Goal: Check status: Check status

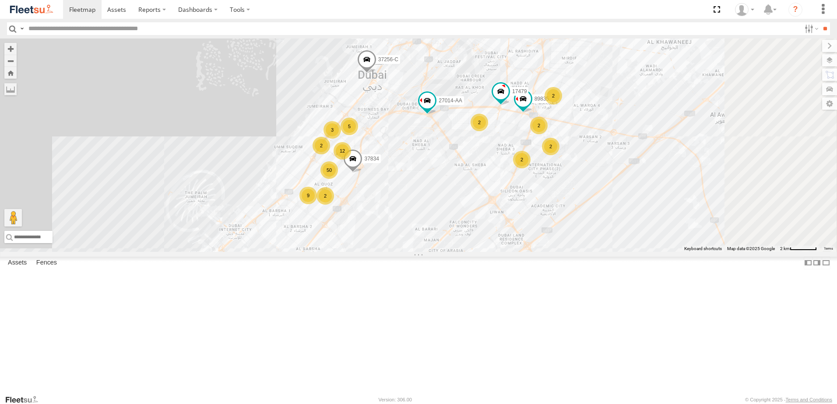
drag, startPoint x: 587, startPoint y: 186, endPoint x: 525, endPoint y: 312, distance: 140.6
click at [525, 252] on div "76322-U 63659-1 79891 24570-T 81754-Y 49079-T 56282-AD-2 27014-AA 37256-C 97768…" at bounding box center [418, 146] width 837 height 214
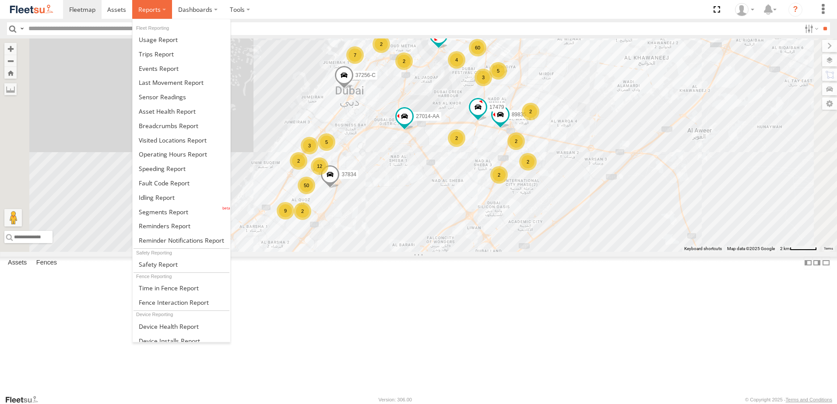
click at [144, 9] on span at bounding box center [149, 9] width 22 height 8
click at [184, 125] on span at bounding box center [169, 126] width 60 height 8
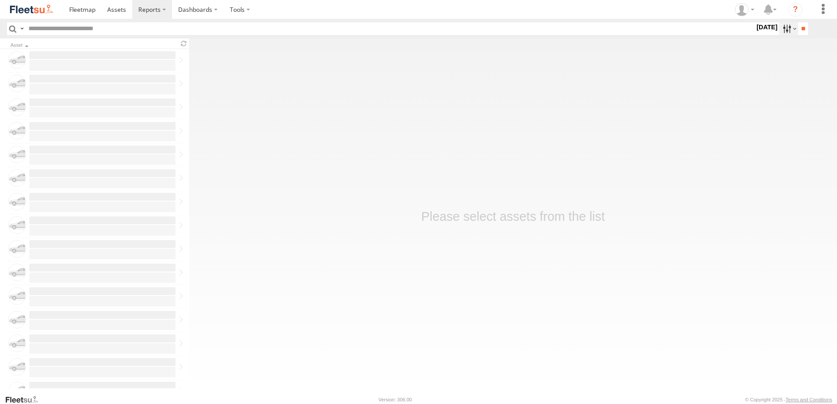
click at [784, 32] on label at bounding box center [788, 28] width 19 height 13
click at [0, 0] on label at bounding box center [0, 0] width 0 height 0
click at [798, 28] on input "**" at bounding box center [803, 28] width 10 height 13
click at [56, 29] on input "text" at bounding box center [390, 28] width 730 height 13
type input "*****"
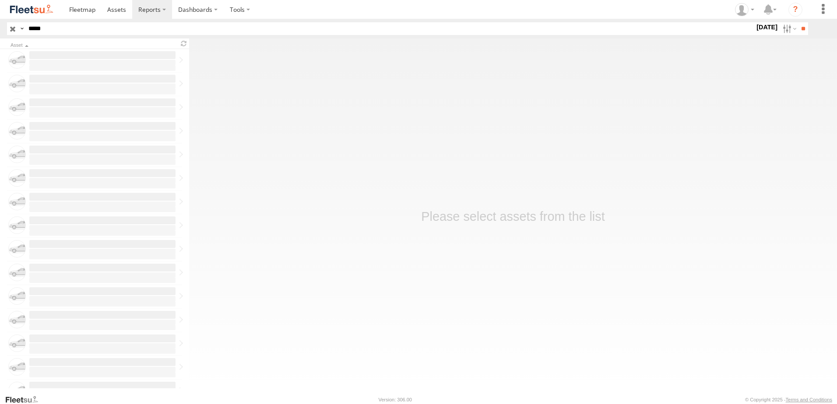
click at [798, 22] on input "**" at bounding box center [803, 28] width 10 height 13
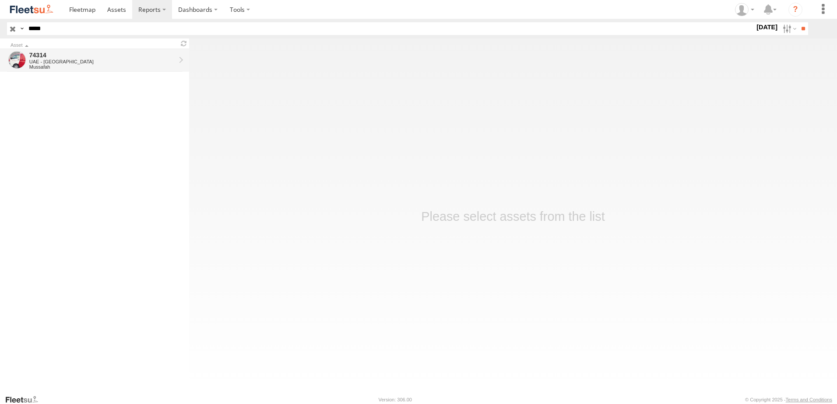
click at [52, 56] on div "74314" at bounding box center [102, 55] width 146 height 8
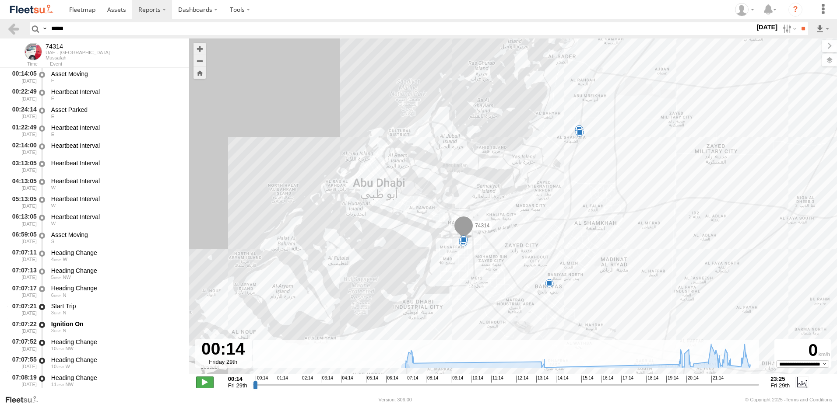
click at [207, 381] on span at bounding box center [205, 382] width 18 height 11
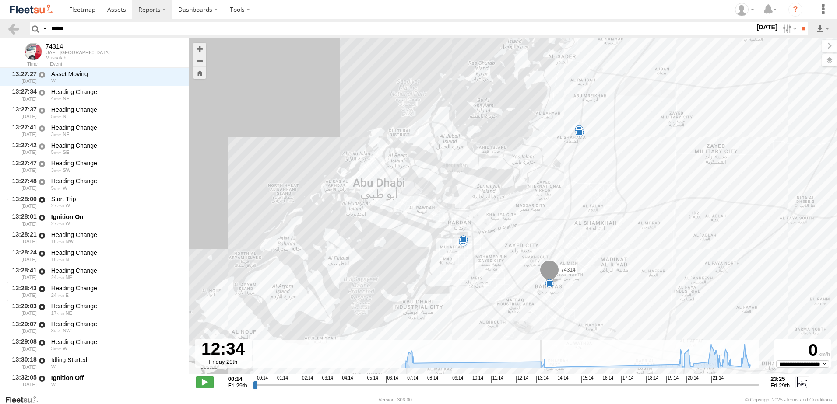
drag, startPoint x: 256, startPoint y: 387, endPoint x: 522, endPoint y: 402, distance: 266.6
click at [522, 389] on input "range" at bounding box center [506, 385] width 506 height 8
drag, startPoint x: 524, startPoint y: 388, endPoint x: 733, endPoint y: 392, distance: 208.9
click at [733, 389] on input "range" at bounding box center [506, 385] width 506 height 8
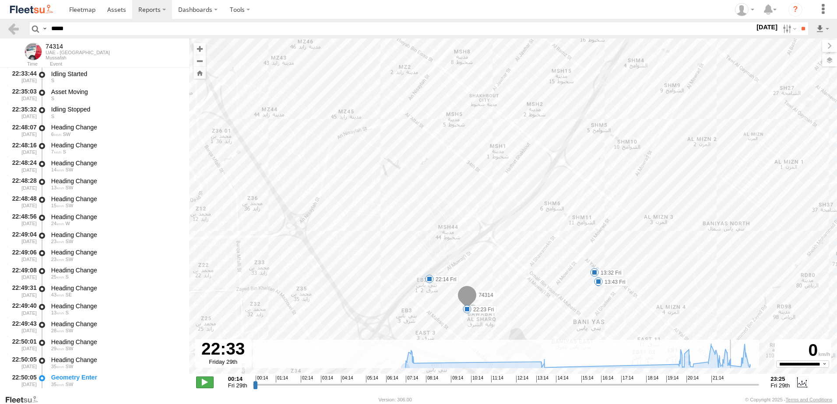
type input "**********"
click at [204, 384] on span at bounding box center [205, 382] width 18 height 11
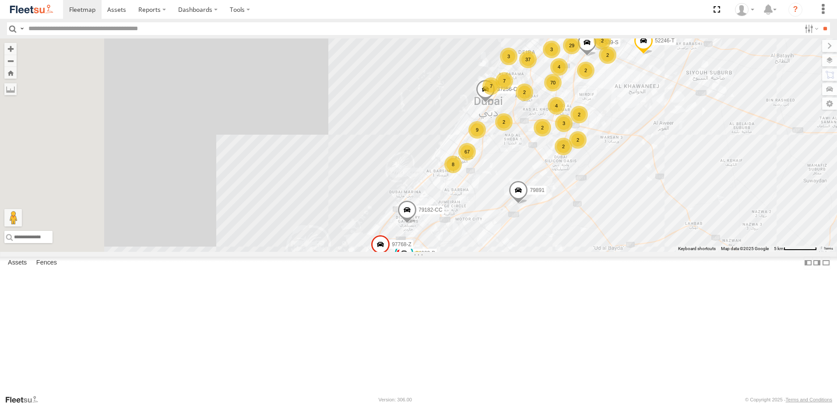
drag, startPoint x: 605, startPoint y: 254, endPoint x: 677, endPoint y: 285, distance: 78.9
click at [677, 252] on div "76322-U 60417 63659-1 79891 24570-T 81754-Y 49079-T 56282-AD-2 97768-Z 52246-T …" at bounding box center [418, 146] width 837 height 214
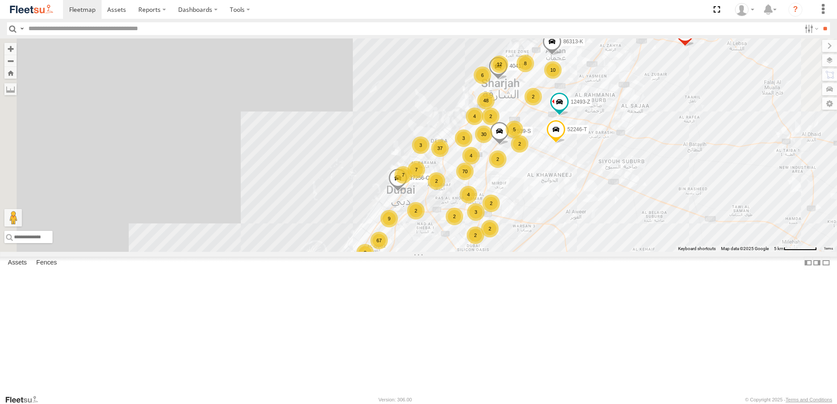
drag, startPoint x: 689, startPoint y: 228, endPoint x: 601, endPoint y: 317, distance: 125.7
click at [601, 252] on div "76322-U 60417 63659-1 79891 24570-T 81754-Y 49079-T 56282-AD-2 97768-Z 52246-T …" at bounding box center [418, 146] width 837 height 214
